Goal: Information Seeking & Learning: Learn about a topic

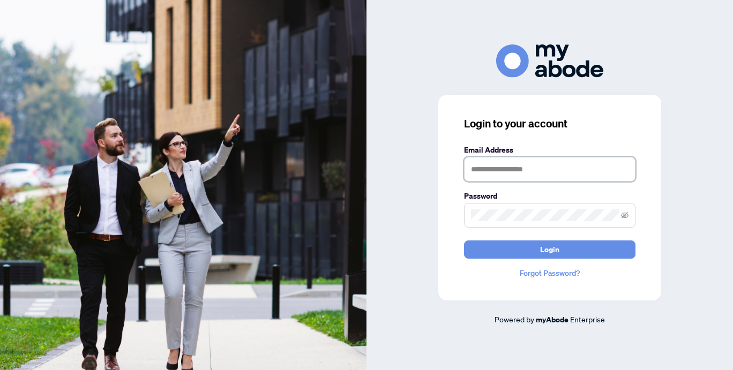
click at [515, 173] on input "text" at bounding box center [549, 169] width 171 height 25
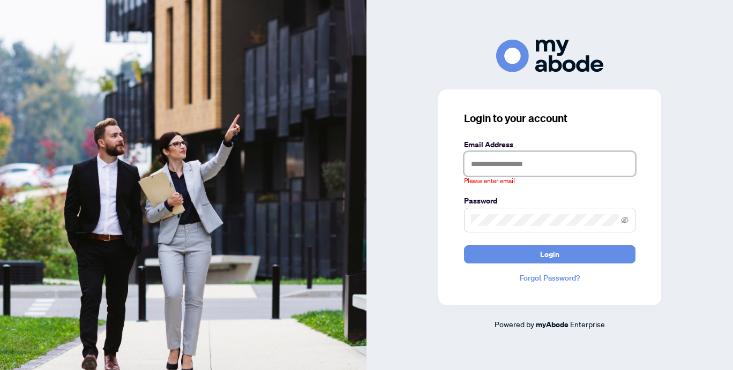
type input "**********"
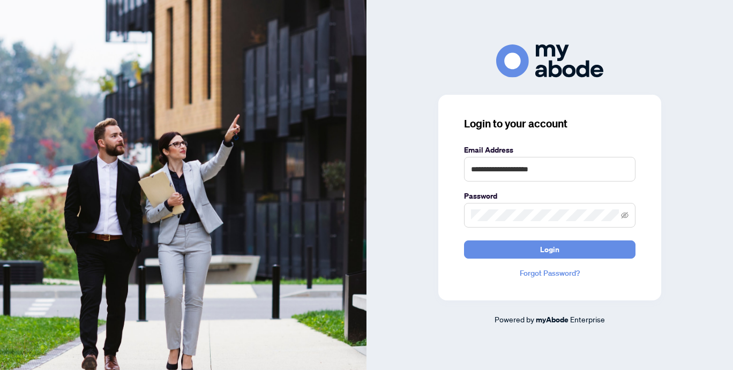
click at [563, 250] on button "Login" at bounding box center [549, 249] width 171 height 18
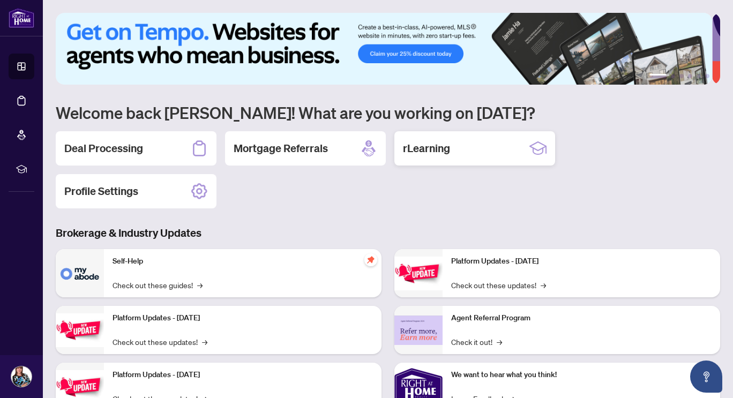
click at [428, 149] on h2 "rLearning" at bounding box center [426, 148] width 47 height 15
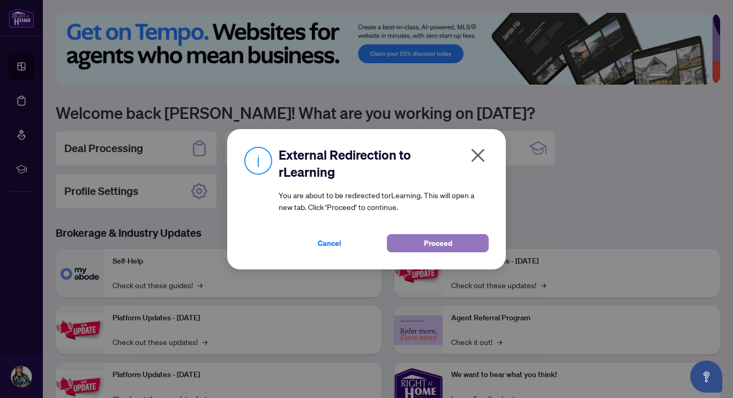
click at [448, 245] on span "Proceed" at bounding box center [438, 243] width 28 height 17
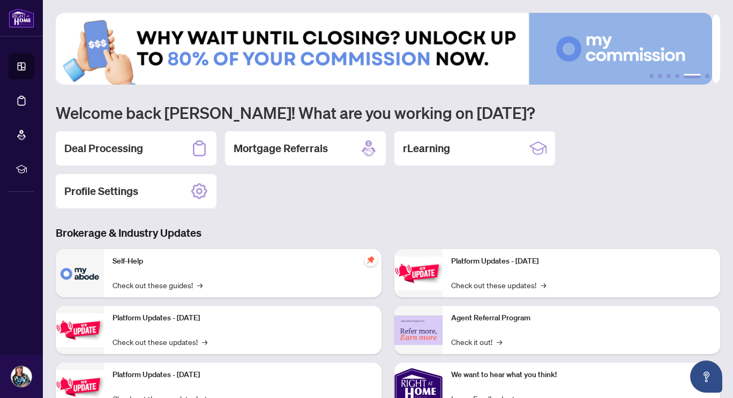
scroll to position [7, 0]
